Goal: Information Seeking & Learning: Learn about a topic

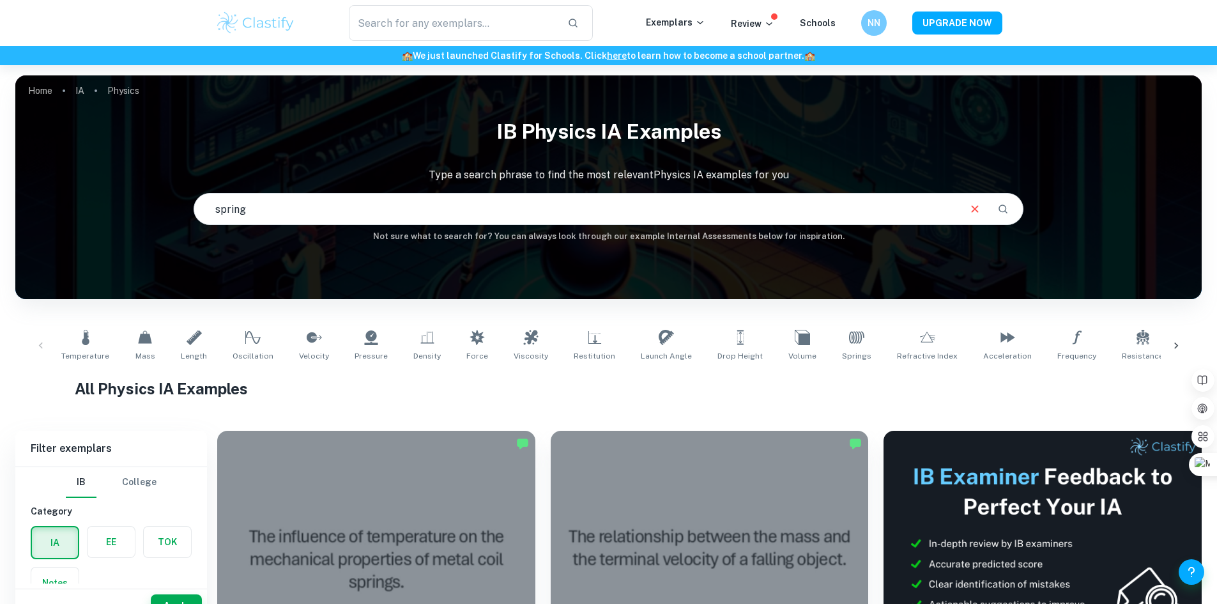
type input "spring"
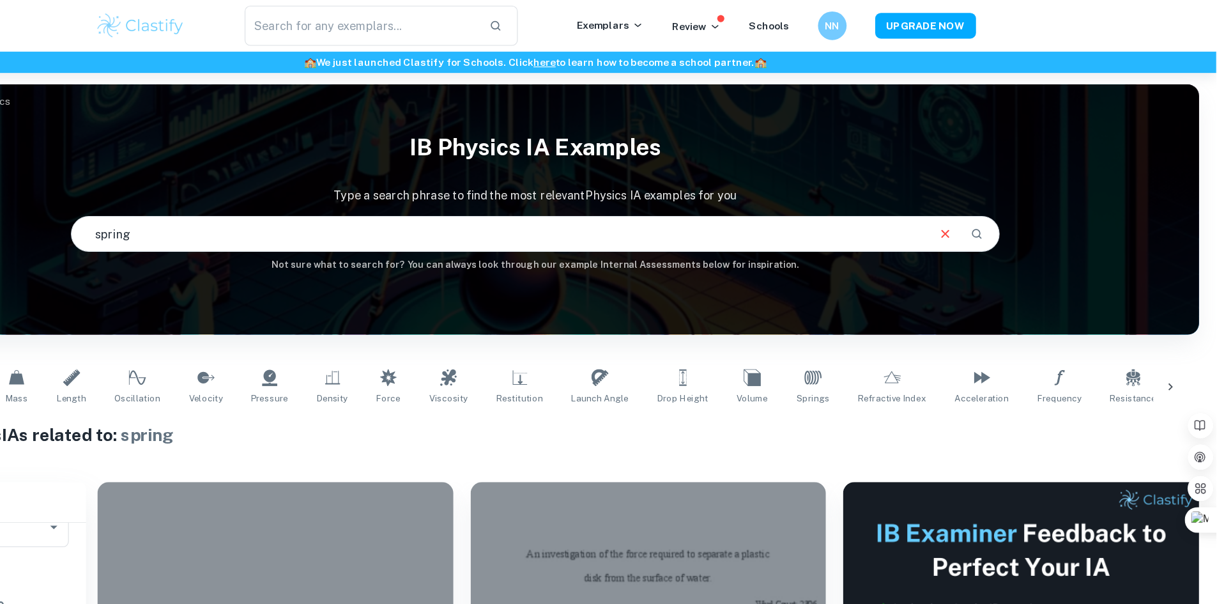
click at [618, 210] on input "spring" at bounding box center [576, 209] width 764 height 36
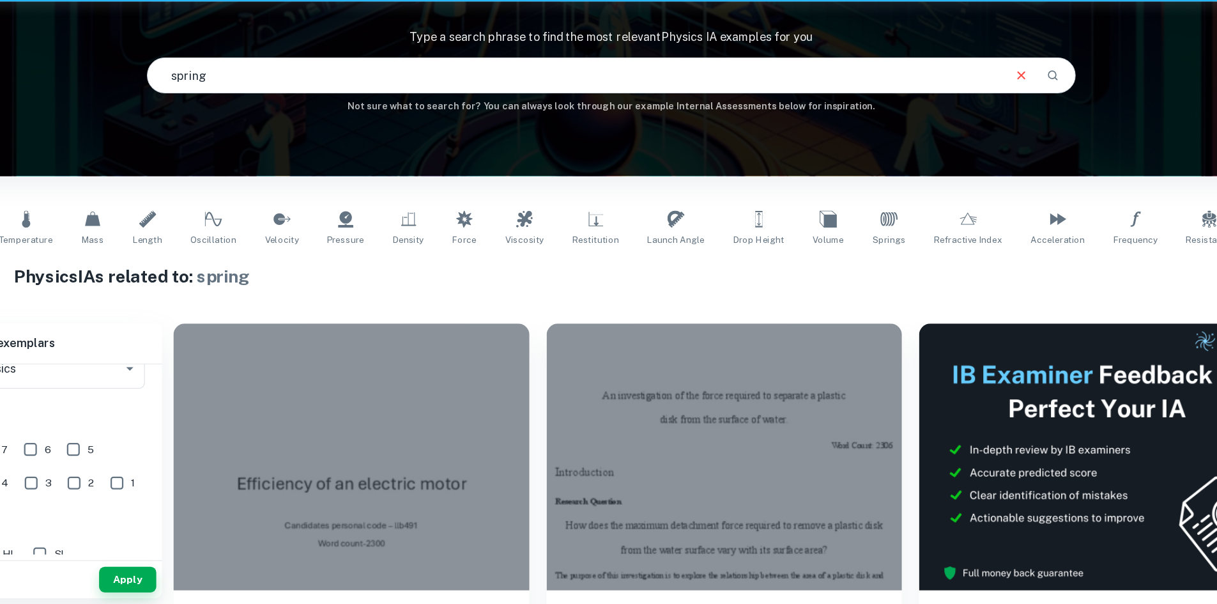
scroll to position [79, 0]
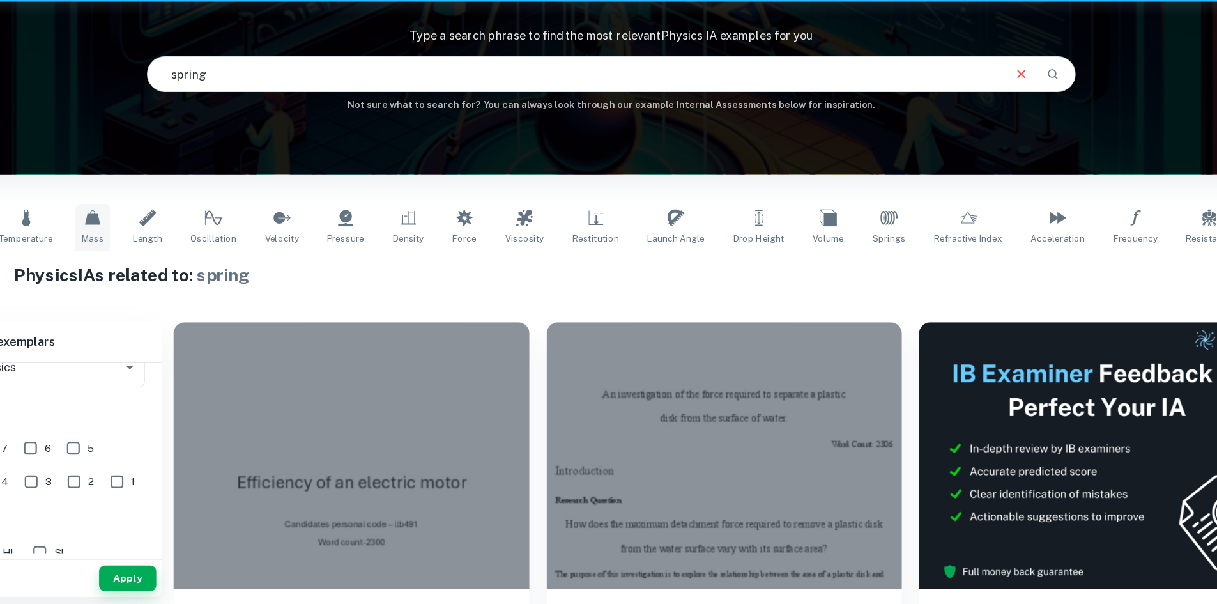
click at [137, 274] on span "Mass" at bounding box center [145, 277] width 20 height 11
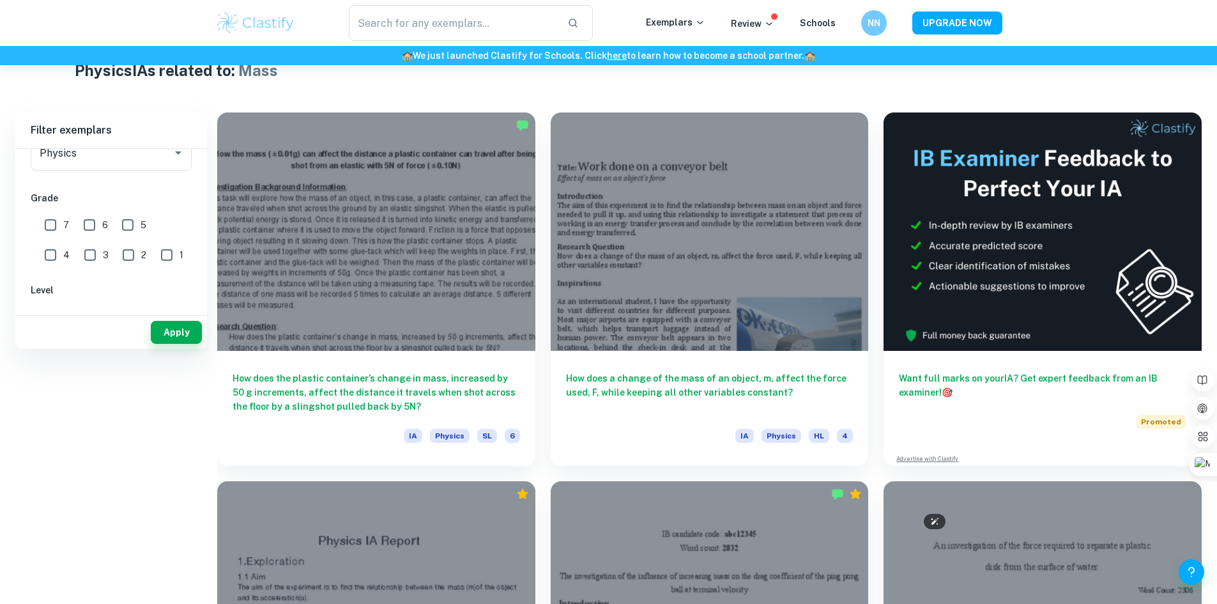
scroll to position [64, 0]
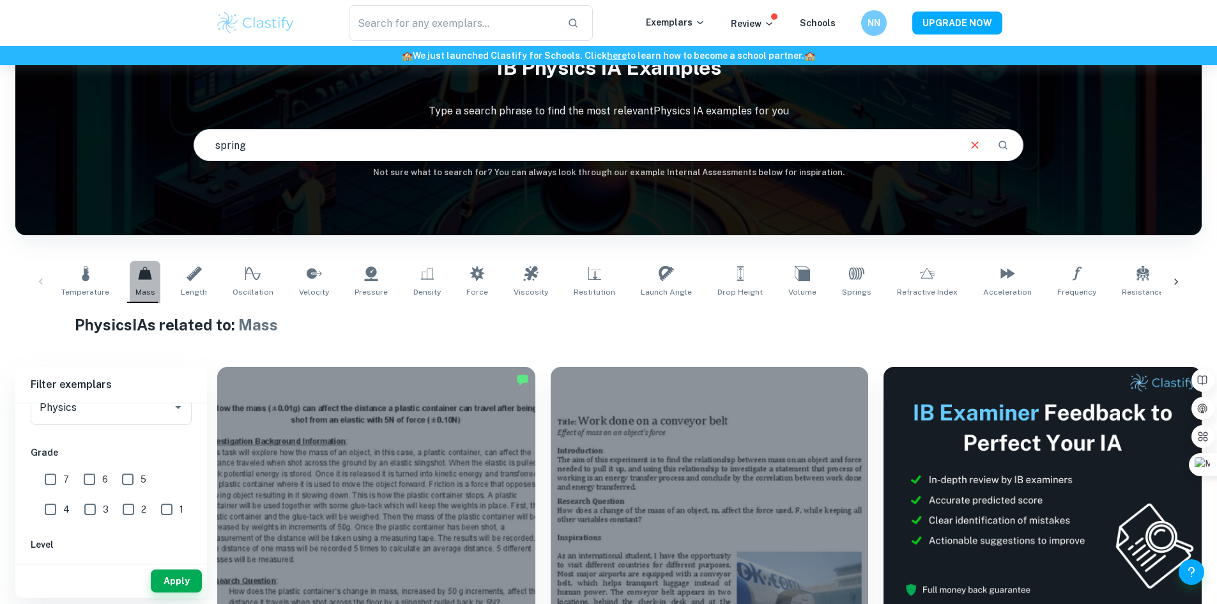
click at [140, 292] on span "Mass" at bounding box center [145, 291] width 20 height 11
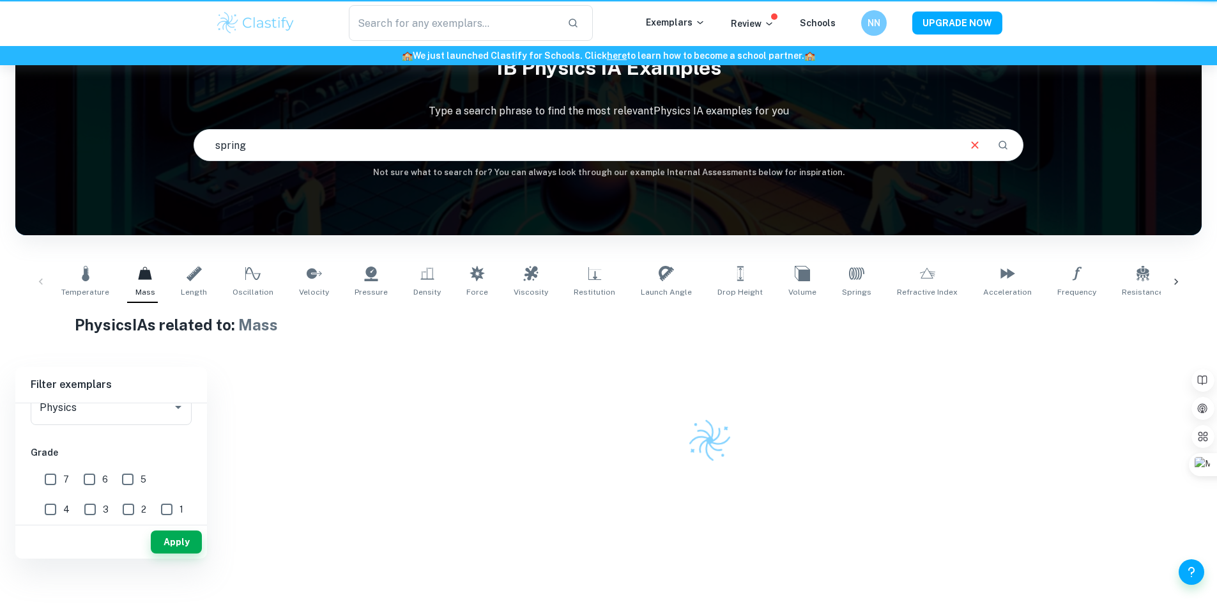
scroll to position [0, 0]
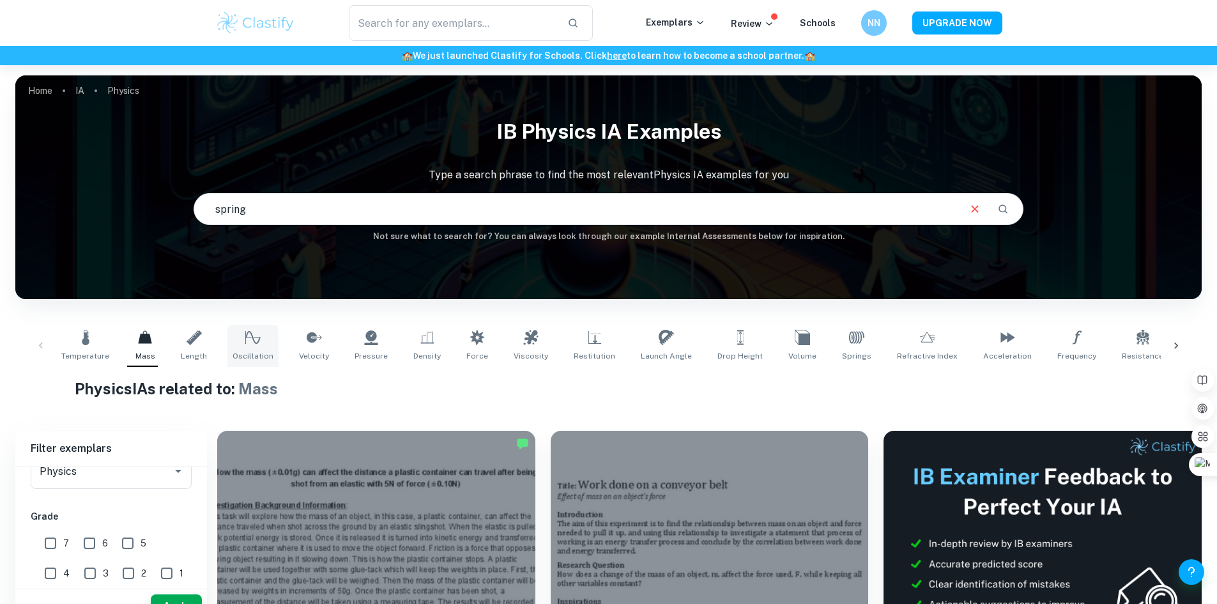
click at [248, 337] on icon at bounding box center [252, 337] width 15 height 13
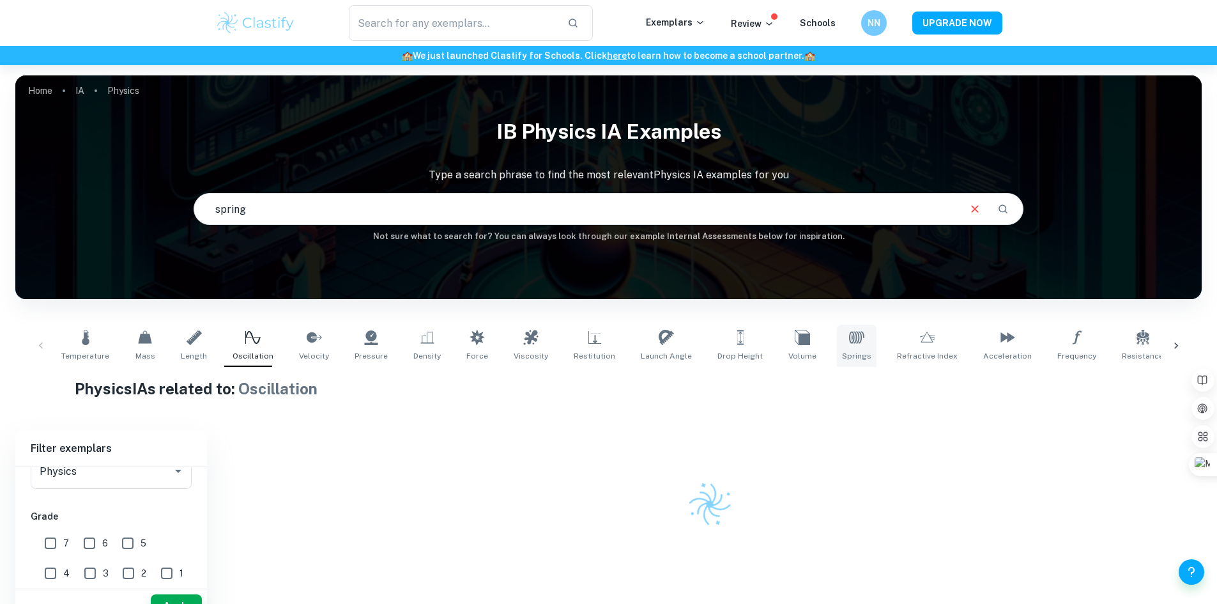
click at [842, 355] on span "Springs" at bounding box center [856, 355] width 29 height 11
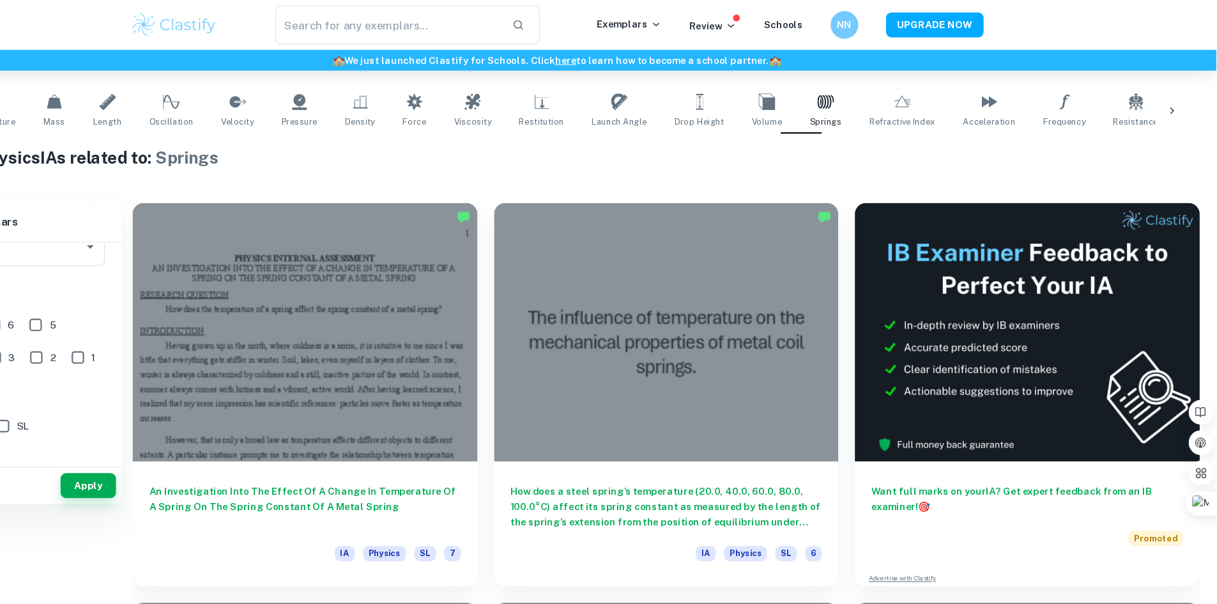
scroll to position [111, 0]
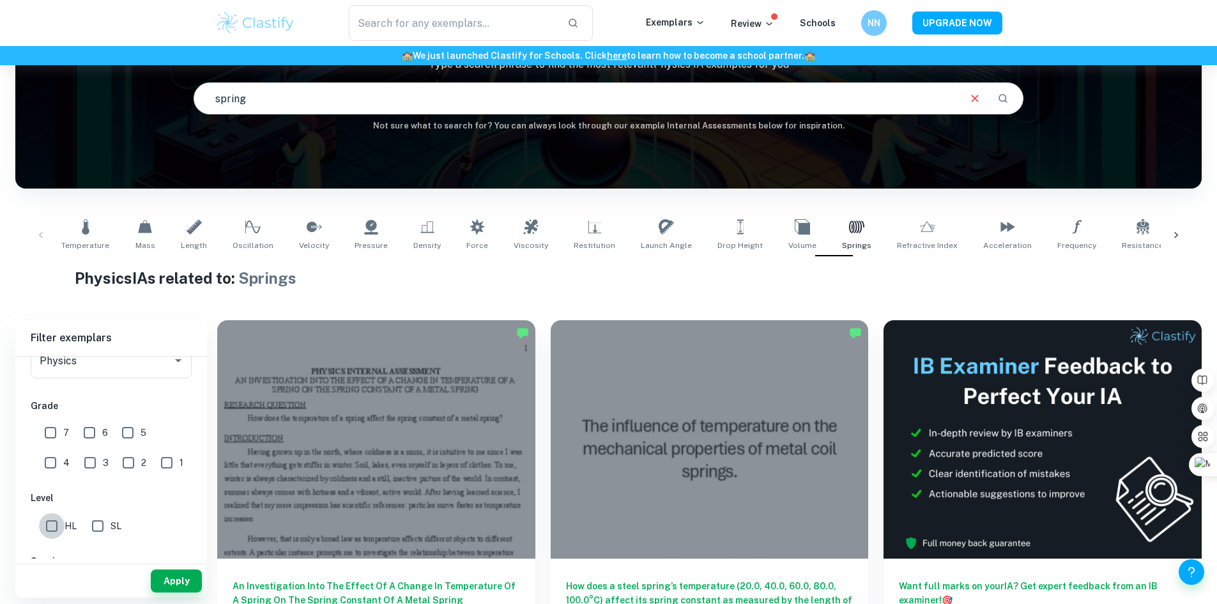
click at [51, 519] on input "HL" at bounding box center [52, 526] width 26 height 26
checkbox input "true"
click at [171, 581] on button "Apply" at bounding box center [176, 580] width 51 height 23
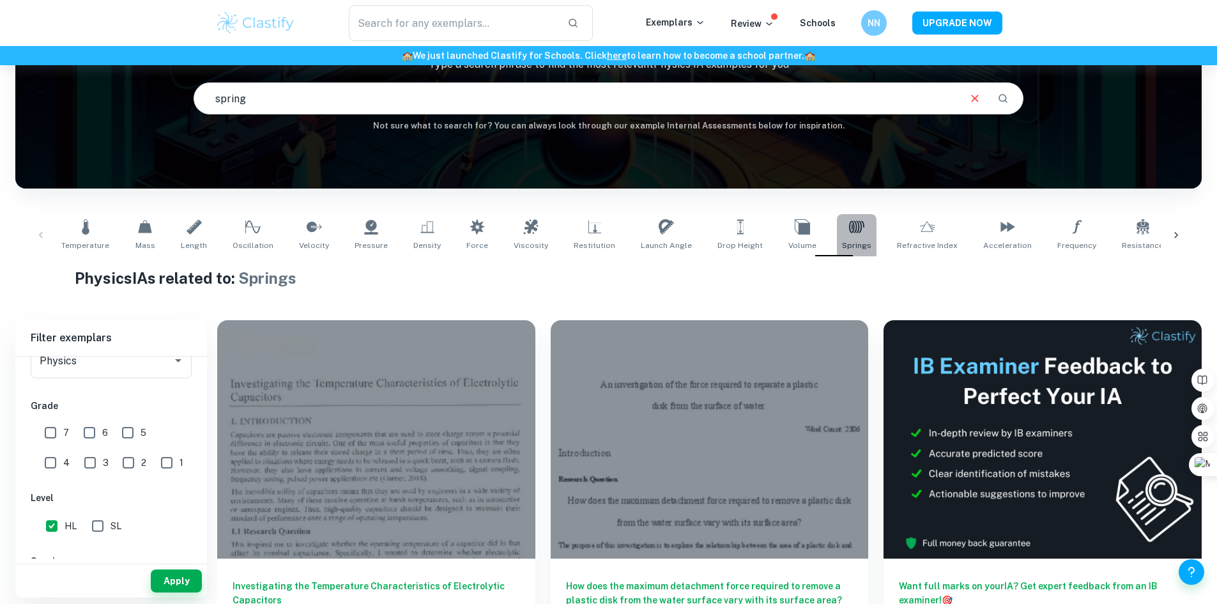
click at [849, 233] on icon at bounding box center [856, 226] width 15 height 15
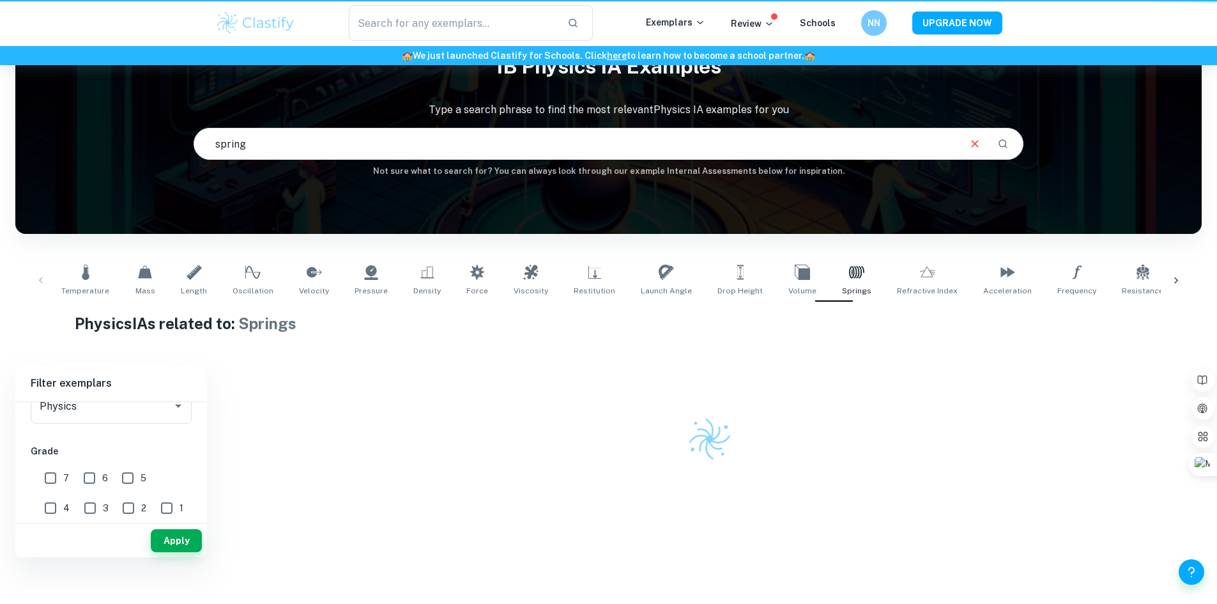
scroll to position [0, 0]
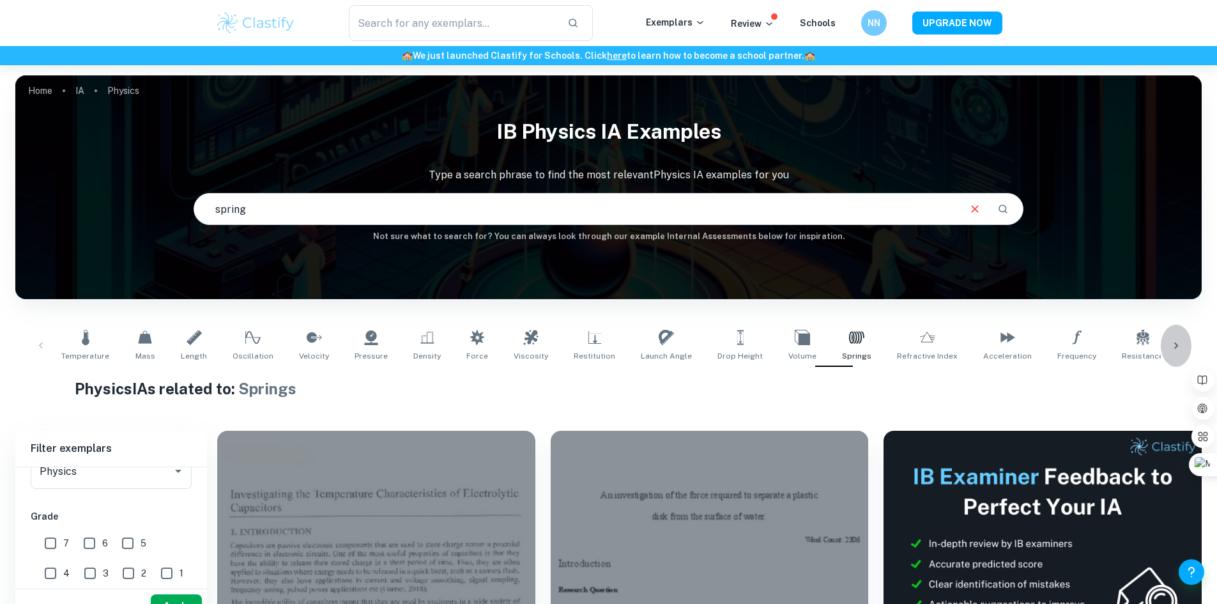
click at [1179, 339] on icon at bounding box center [1176, 345] width 13 height 13
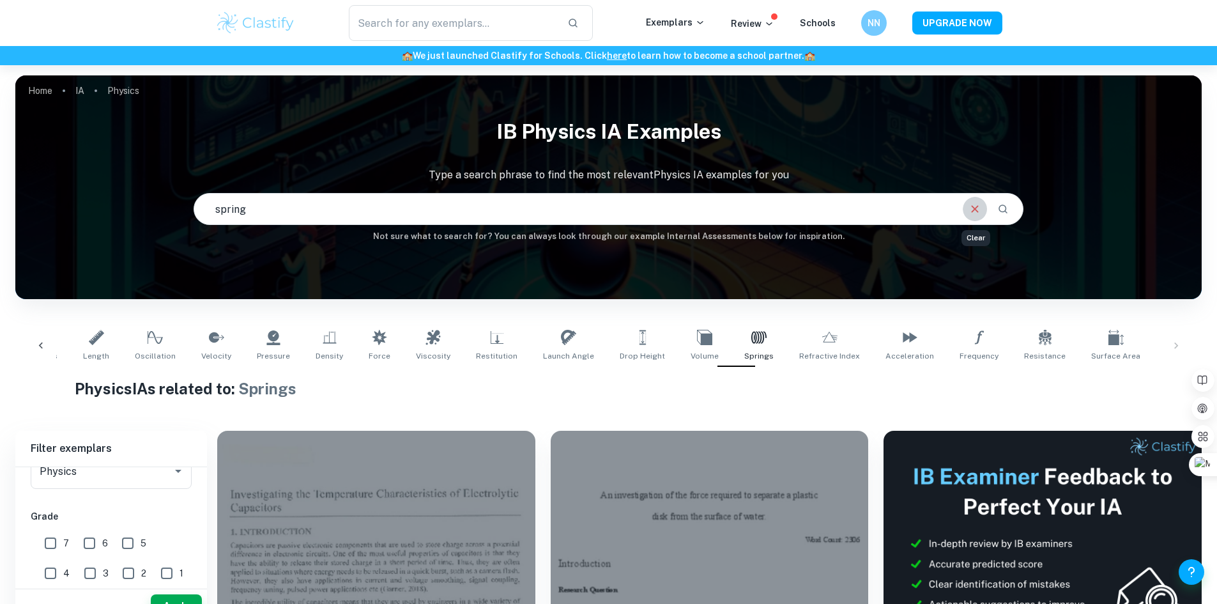
click at [971, 217] on button "Clear" at bounding box center [975, 209] width 24 height 24
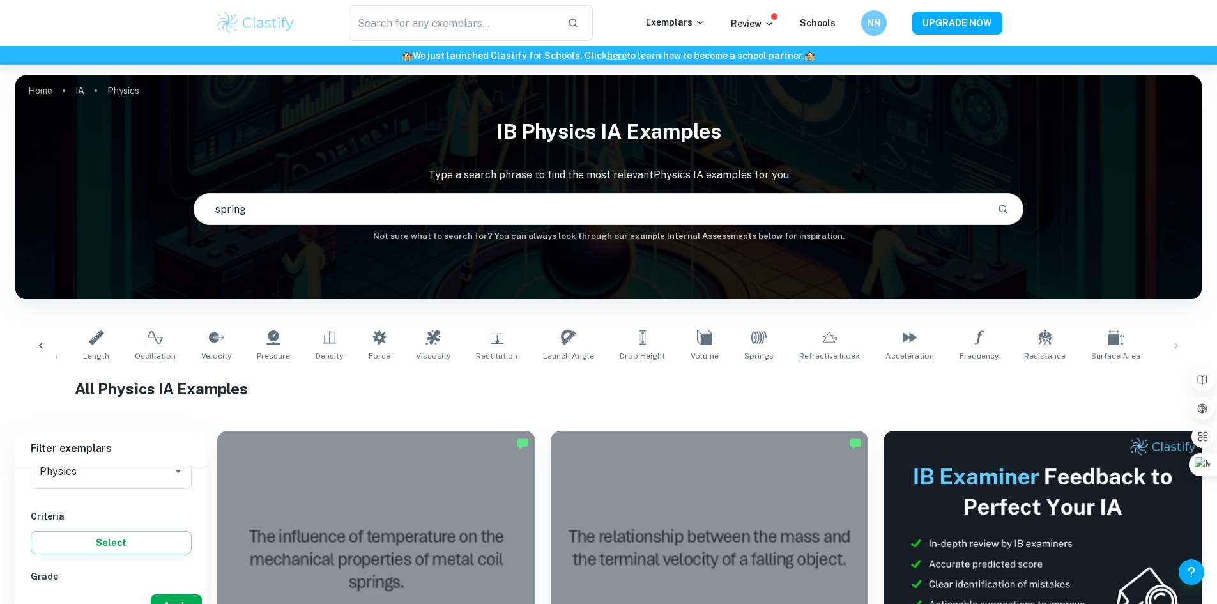
click at [1174, 338] on icon at bounding box center [1178, 337] width 8 height 13
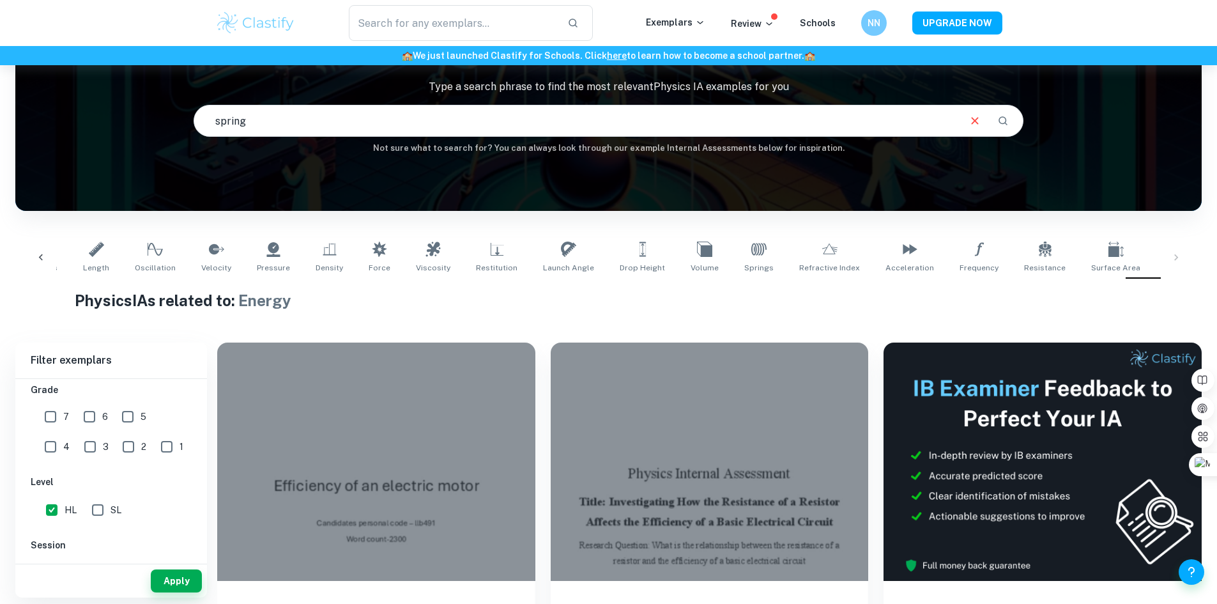
scroll to position [88, 0]
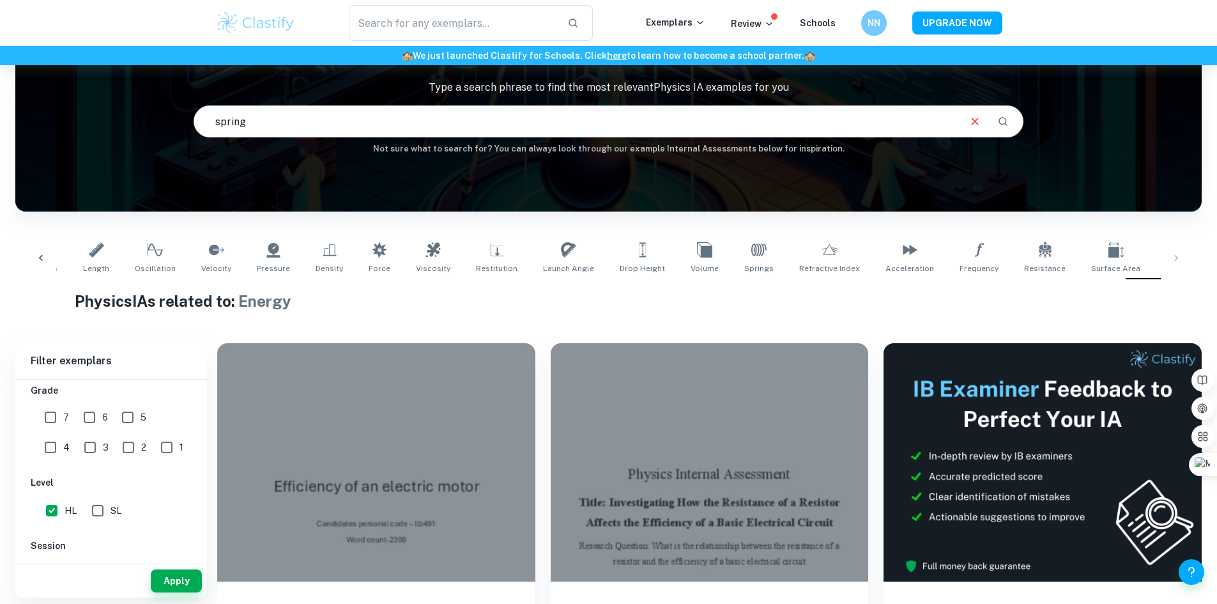
click at [37, 258] on icon at bounding box center [40, 258] width 13 height 13
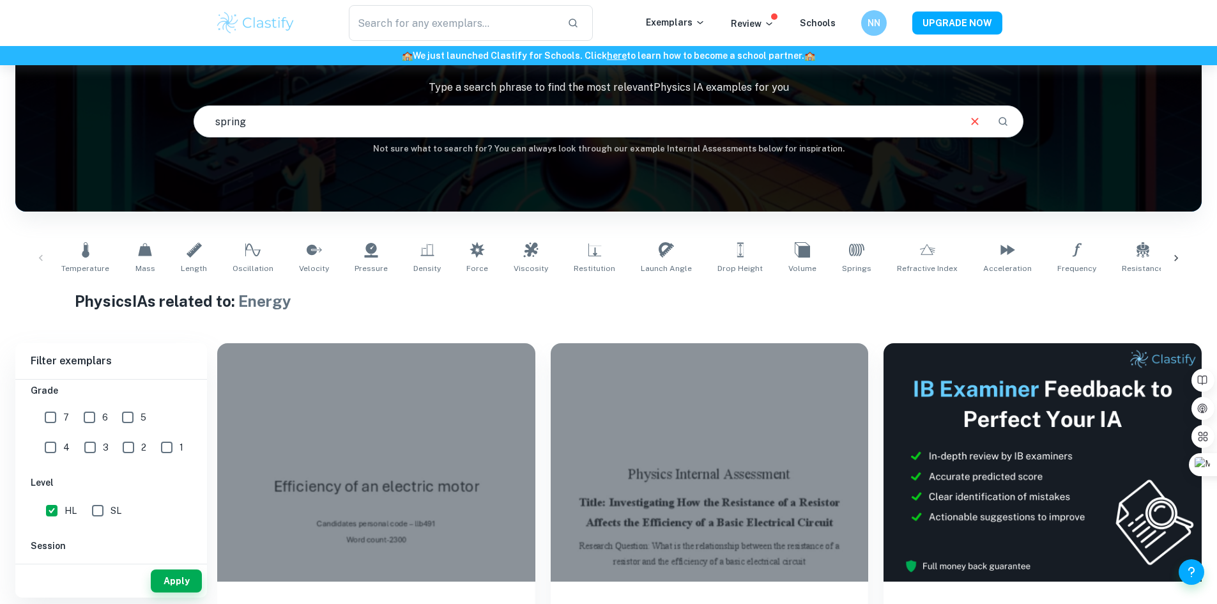
click at [37, 258] on div "Temperature Mass Length Oscillation Velocity Pressure Density Force Viscosity R…" at bounding box center [609, 258] width 1166 height 42
click at [83, 245] on icon at bounding box center [85, 249] width 15 height 15
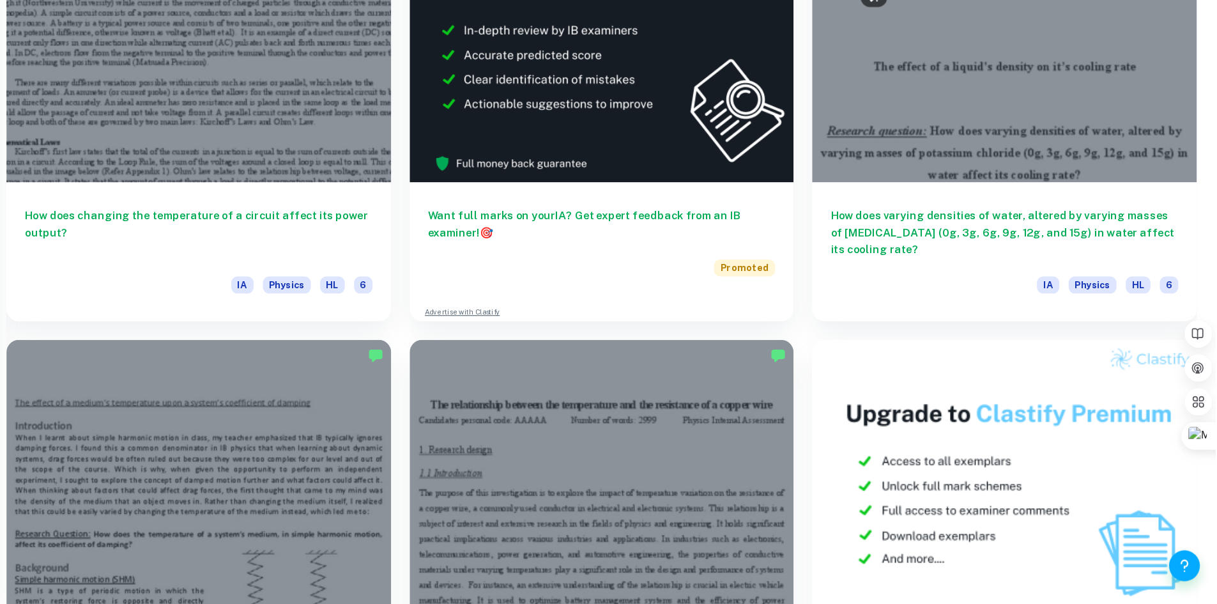
scroll to position [4473, 0]
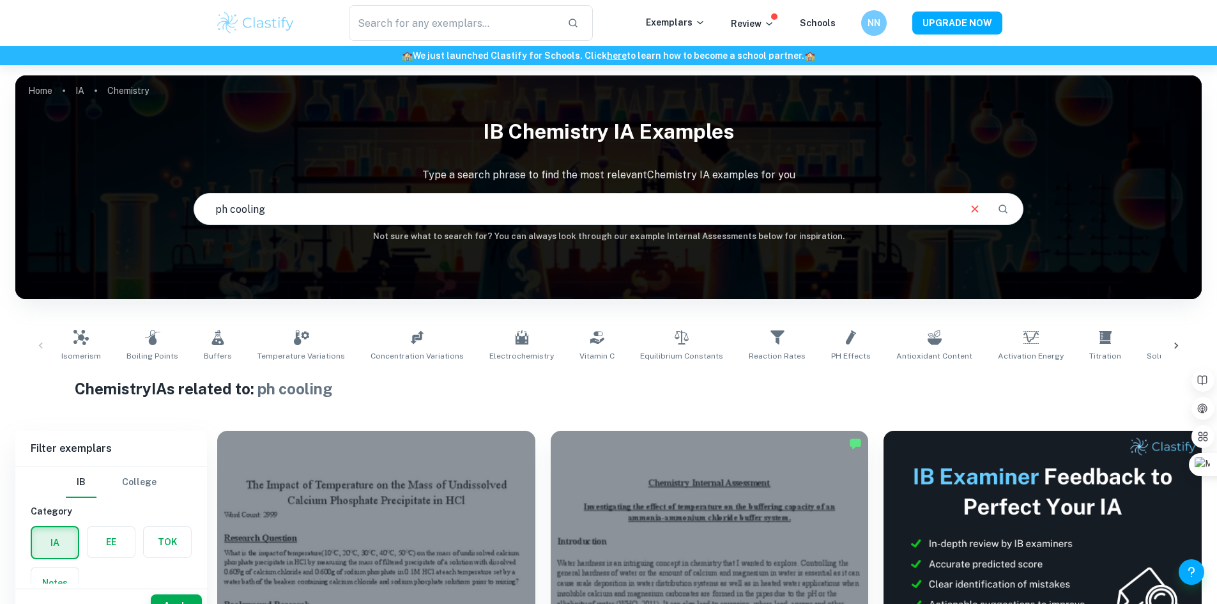
drag, startPoint x: 325, startPoint y: 198, endPoint x: 165, endPoint y: 194, distance: 159.1
click at [165, 194] on div "IB Chemistry IA examples Type a search phrase to find the most relevant Chemist…" at bounding box center [608, 177] width 1186 height 132
type input "cooling rate"
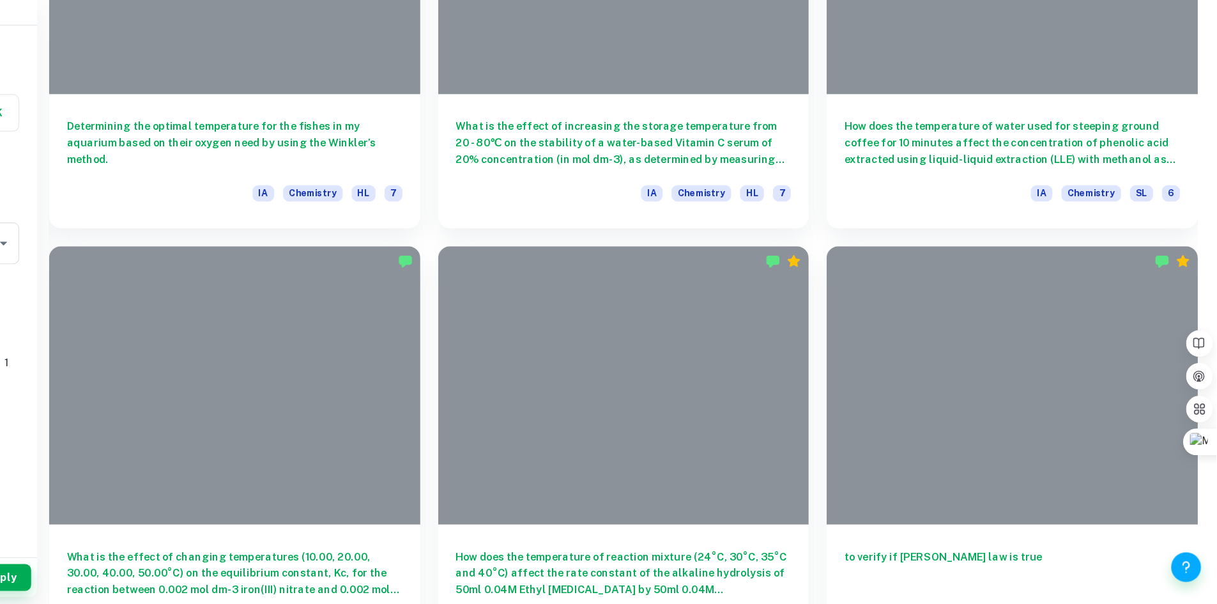
scroll to position [7536, 0]
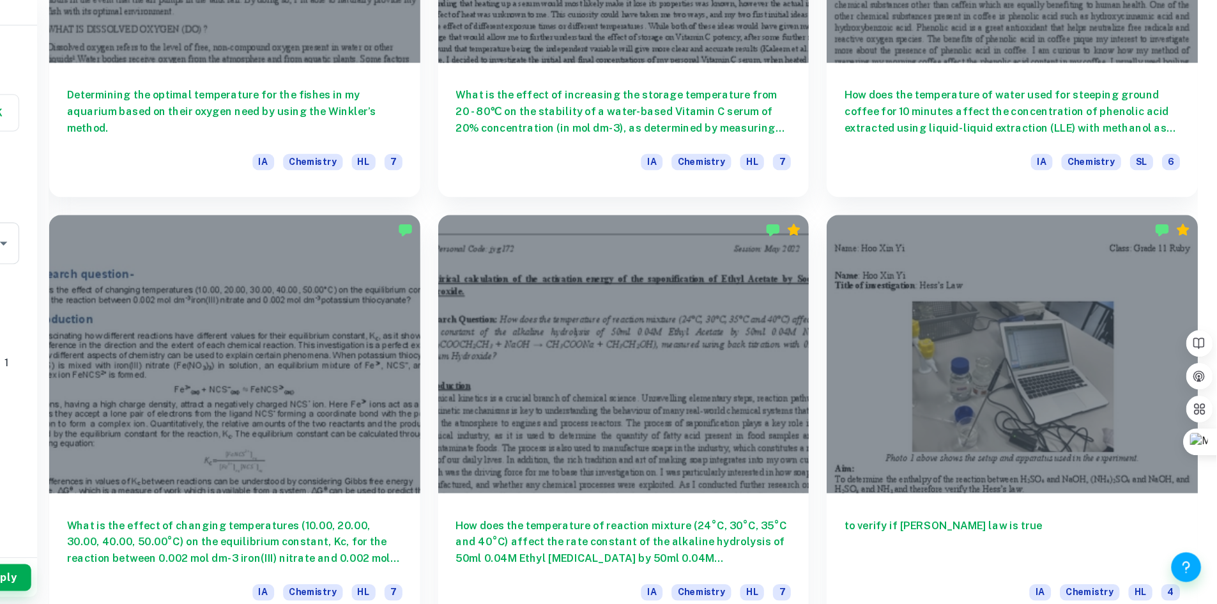
drag, startPoint x: 989, startPoint y: 332, endPoint x: 1022, endPoint y: 370, distance: 50.2
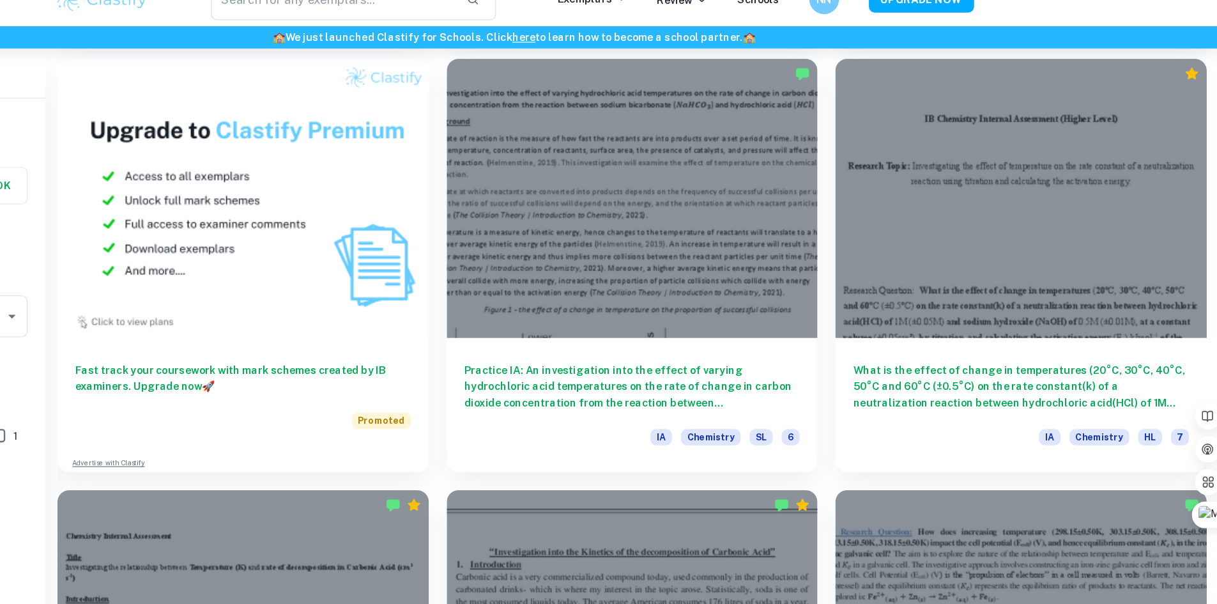
scroll to position [1094, 0]
